Goal: Task Accomplishment & Management: Use online tool/utility

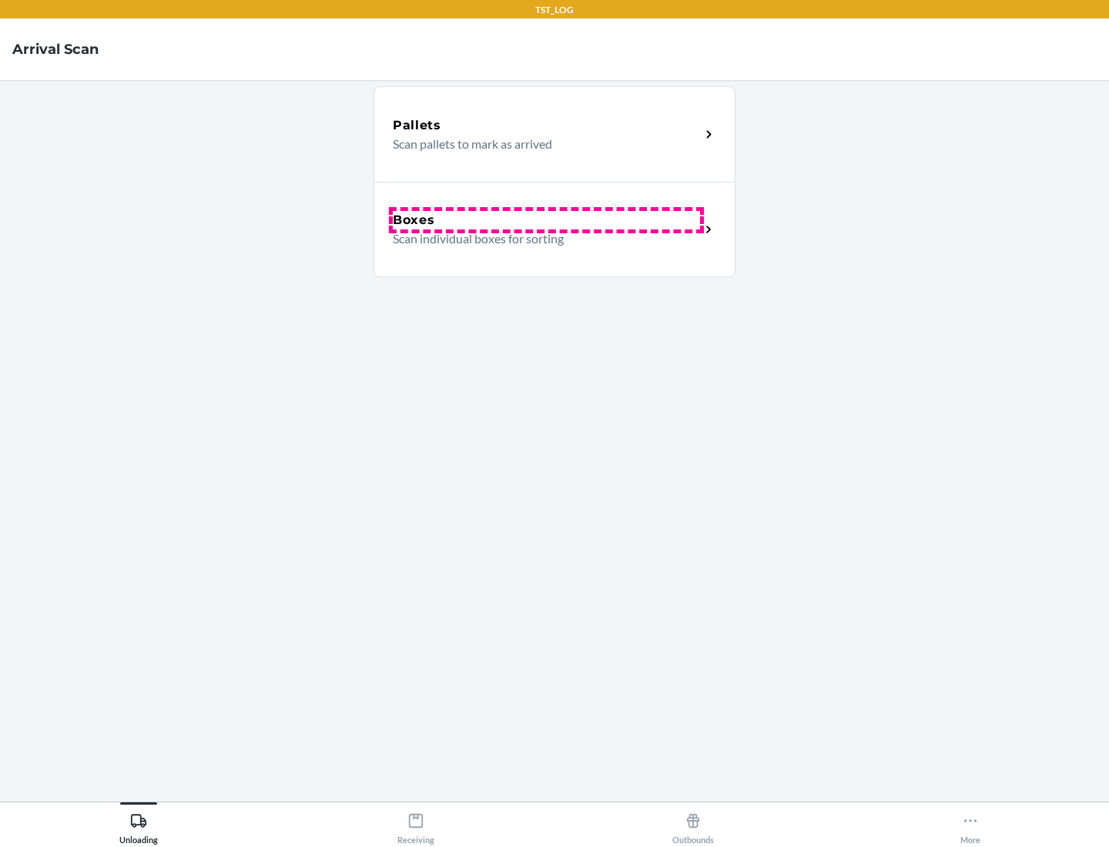
click at [546, 220] on div "Boxes" at bounding box center [546, 220] width 307 height 18
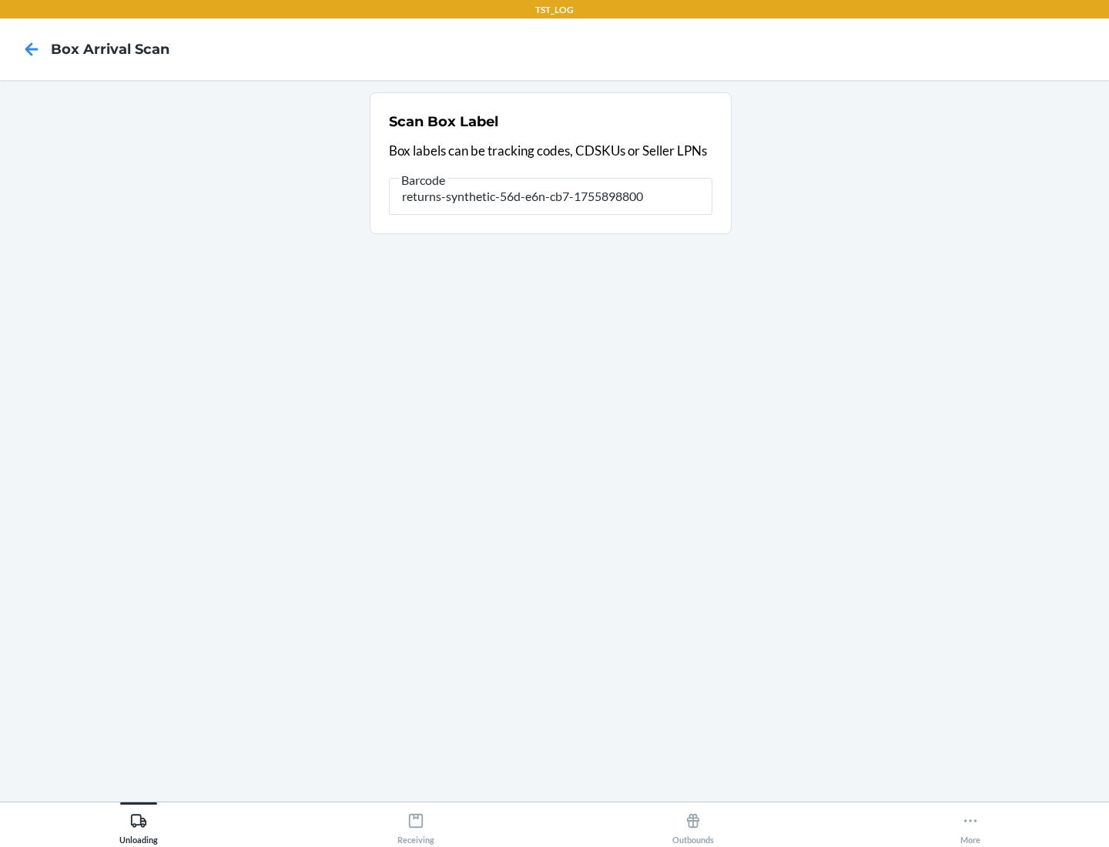
type input "returns-synthetic-56d-e6n-cb7-1755898800"
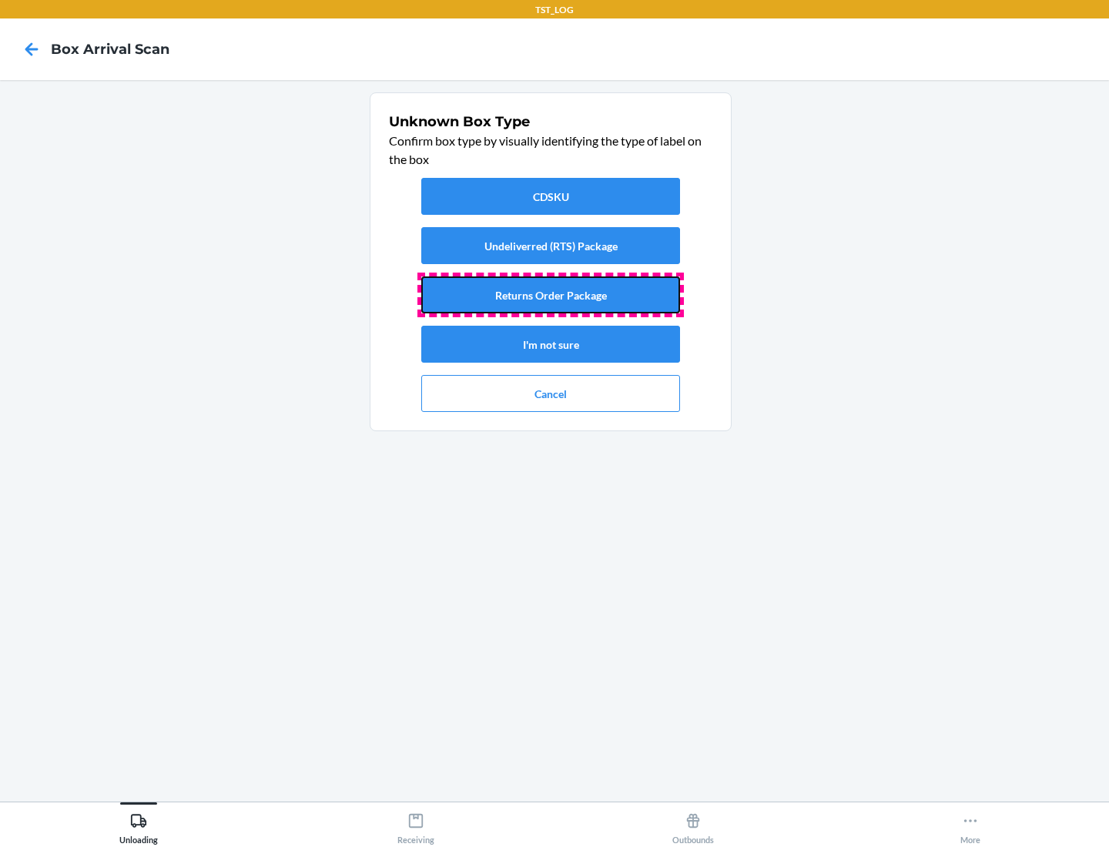
click at [551, 295] on button "Returns Order Package" at bounding box center [550, 294] width 259 height 37
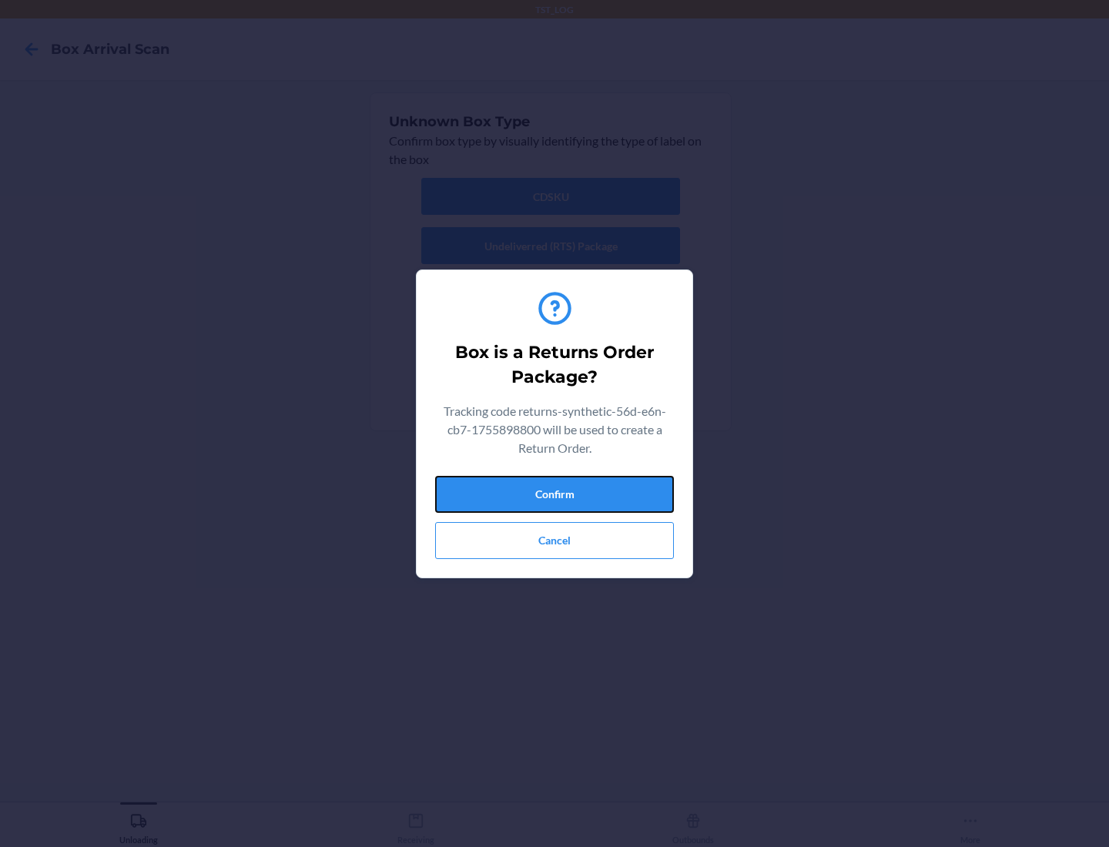
click at [554, 494] on button "Confirm" at bounding box center [554, 494] width 239 height 37
